Goal: Transaction & Acquisition: Purchase product/service

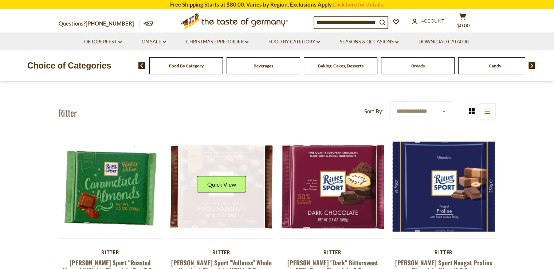
scroll to position [73, 0]
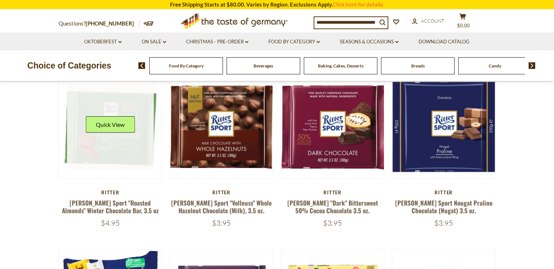
click at [123, 152] on link at bounding box center [110, 127] width 87 height 87
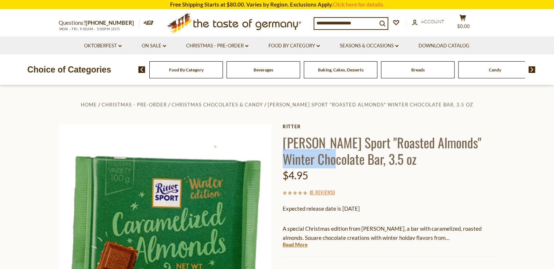
drag, startPoint x: 284, startPoint y: 160, endPoint x: 331, endPoint y: 164, distance: 47.6
click at [331, 164] on h1 "[PERSON_NAME] Sport "Roasted Almonds" Winter Chocolate Bar, 3.5 oz" at bounding box center [389, 150] width 213 height 33
copy h1 "Chocolate"
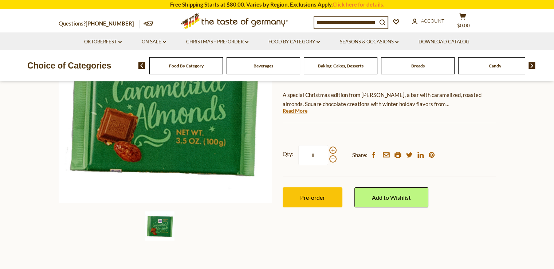
scroll to position [146, 0]
